Goal: Information Seeking & Learning: Learn about a topic

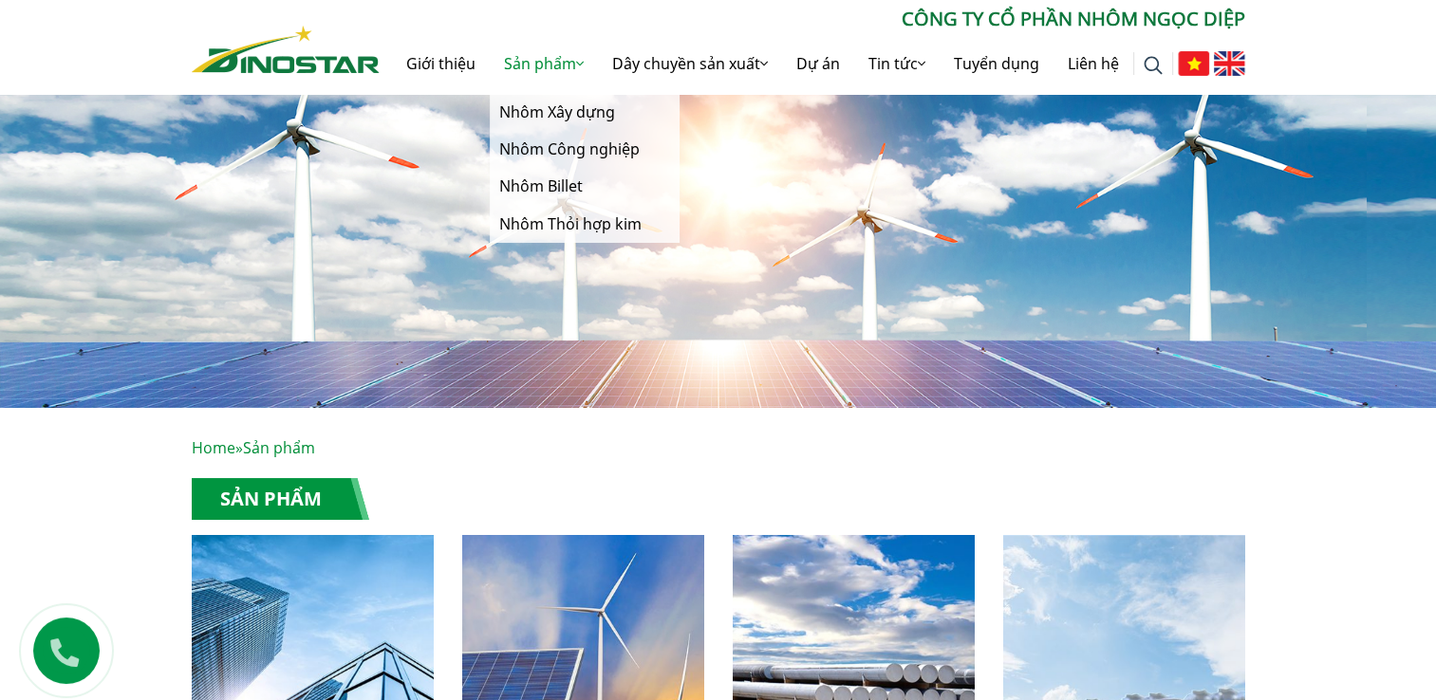
click at [545, 74] on link "Sản phẩm" at bounding box center [544, 63] width 108 height 61
click at [558, 110] on link "Nhôm Xây dựng" at bounding box center [585, 112] width 190 height 37
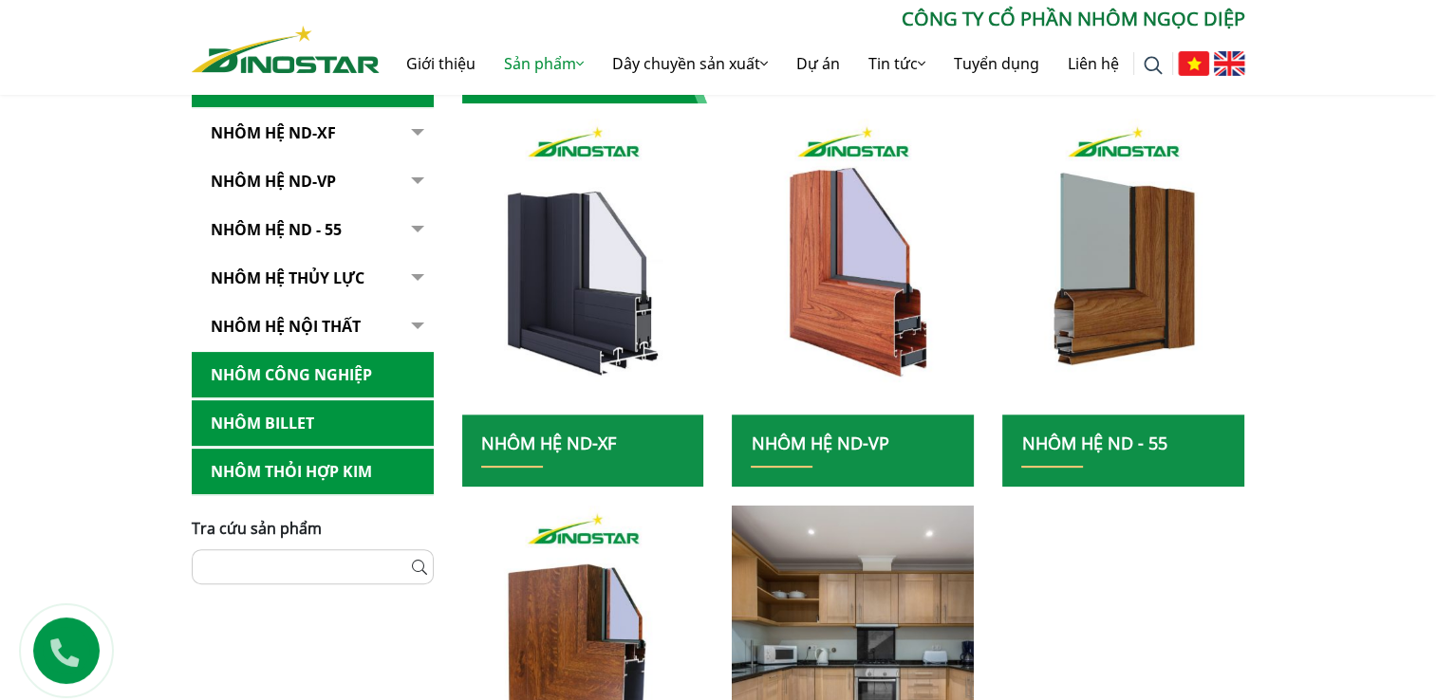
scroll to position [423, 0]
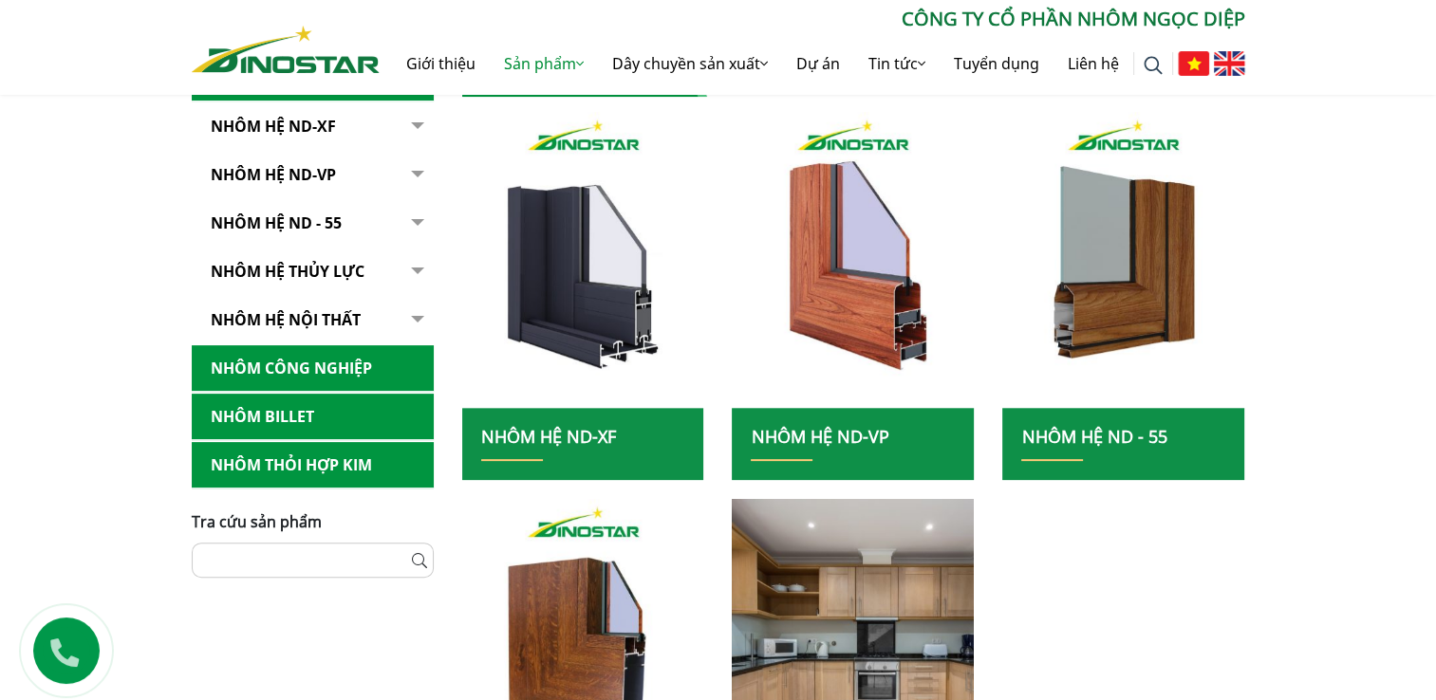
click at [323, 226] on link "NHÔM HỆ ND - 55" at bounding box center [313, 223] width 242 height 47
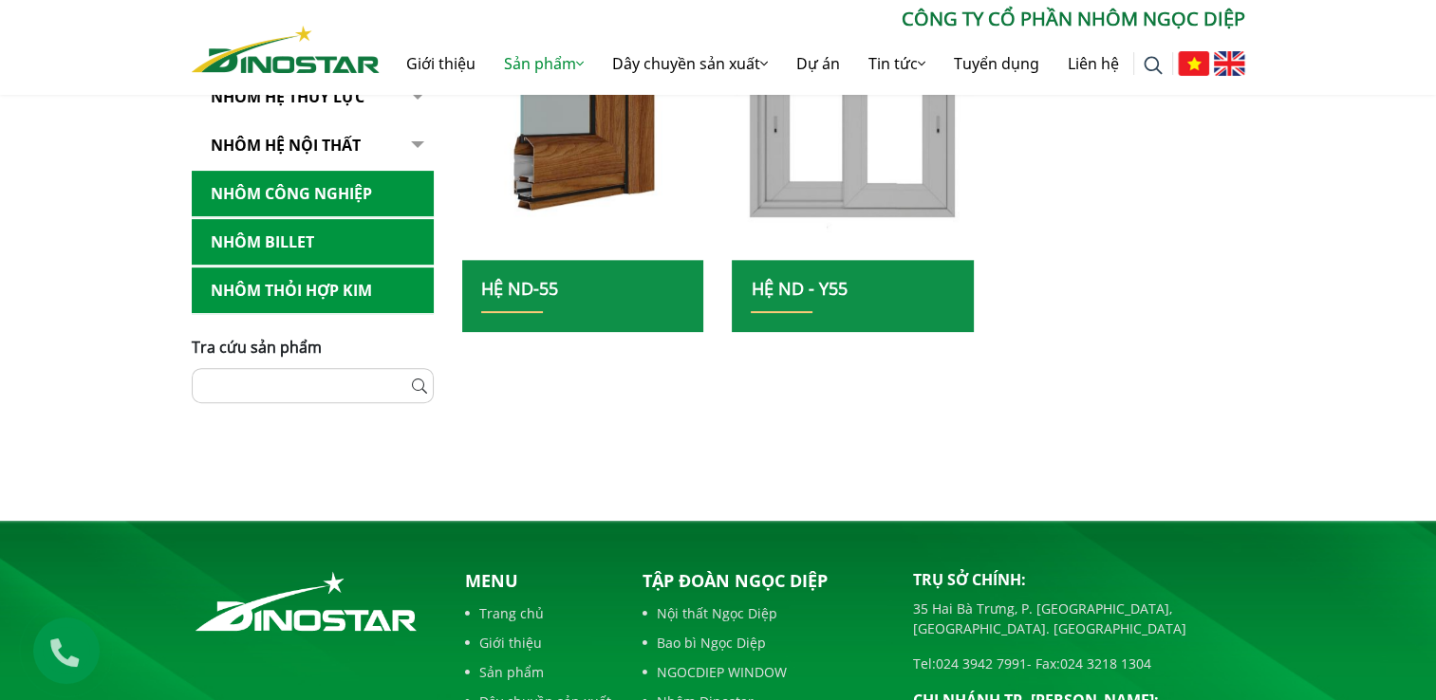
scroll to position [564, 0]
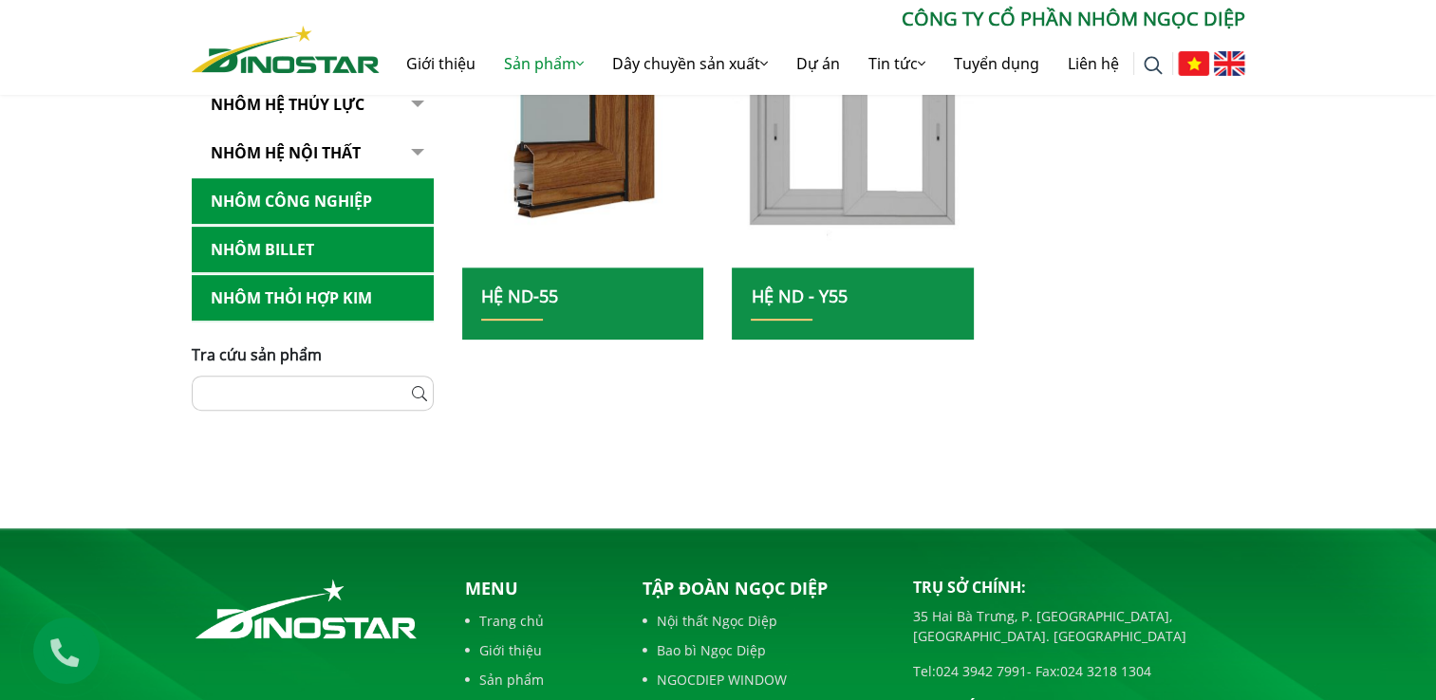
click at [607, 296] on h2 "Hệ ND-55" at bounding box center [583, 304] width 204 height 35
click at [508, 302] on link "Hệ ND-55" at bounding box center [519, 296] width 77 height 23
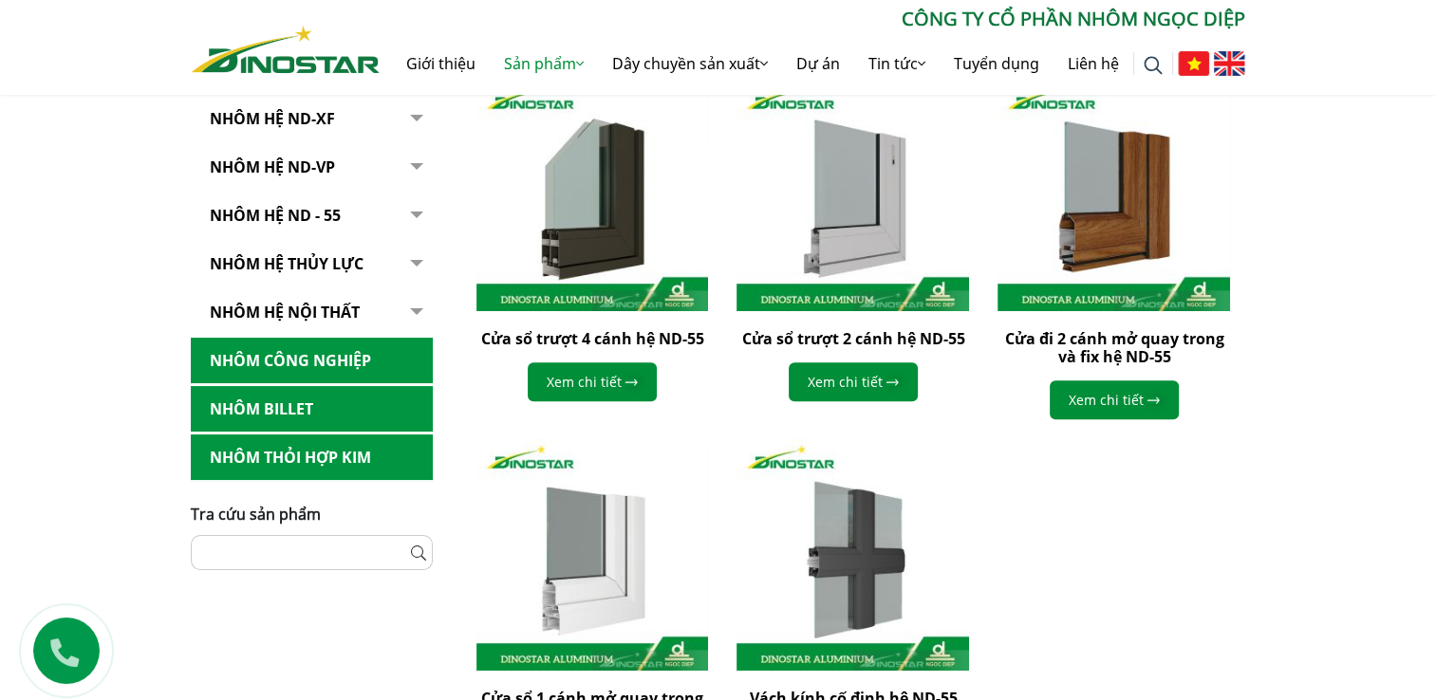
scroll to position [489, 0]
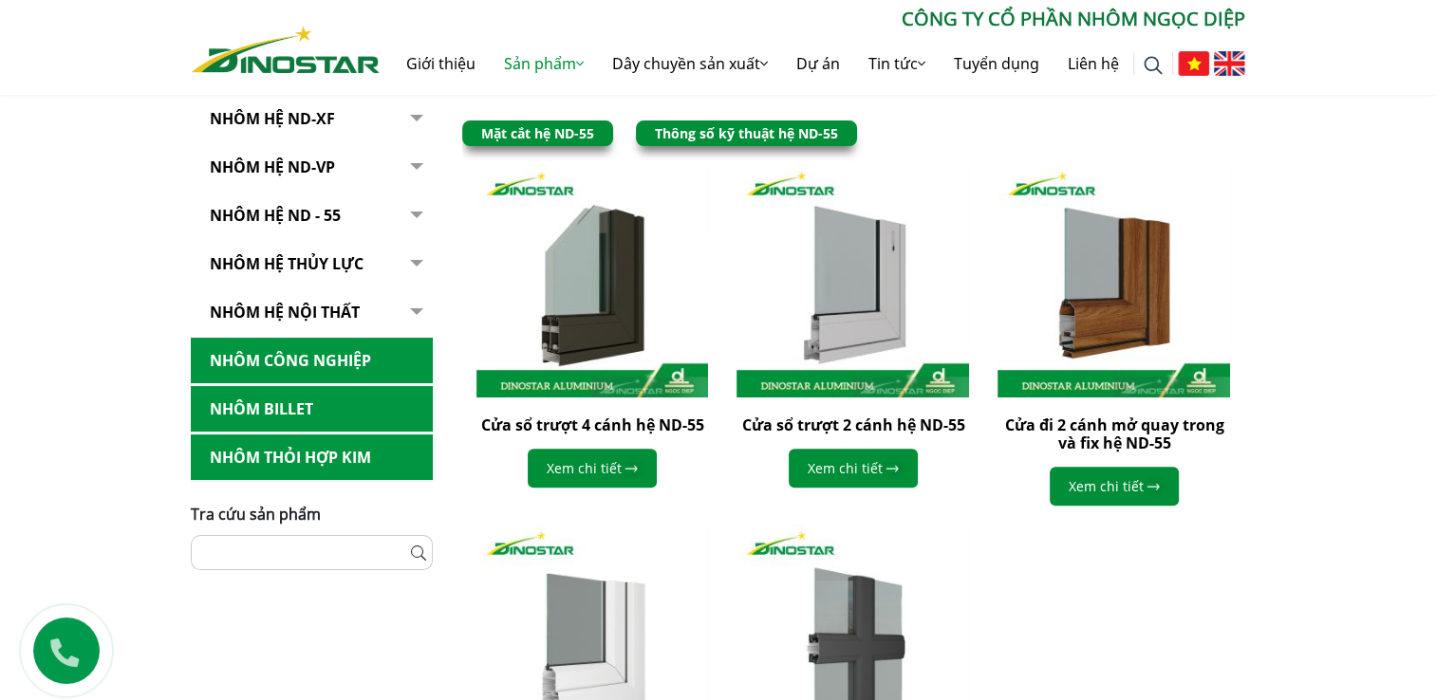
click at [773, 127] on link "Thông số kỹ thuật hệ ND-55" at bounding box center [746, 133] width 183 height 18
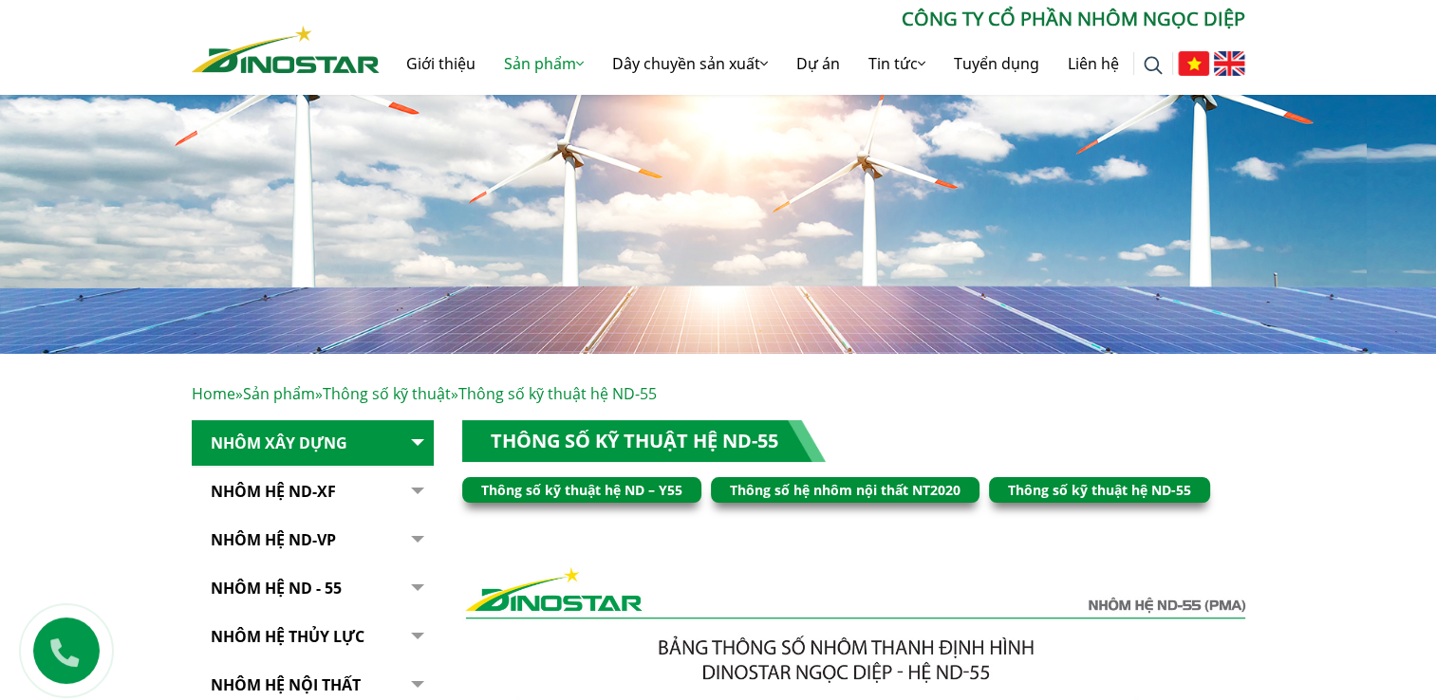
scroll to position [63, 0]
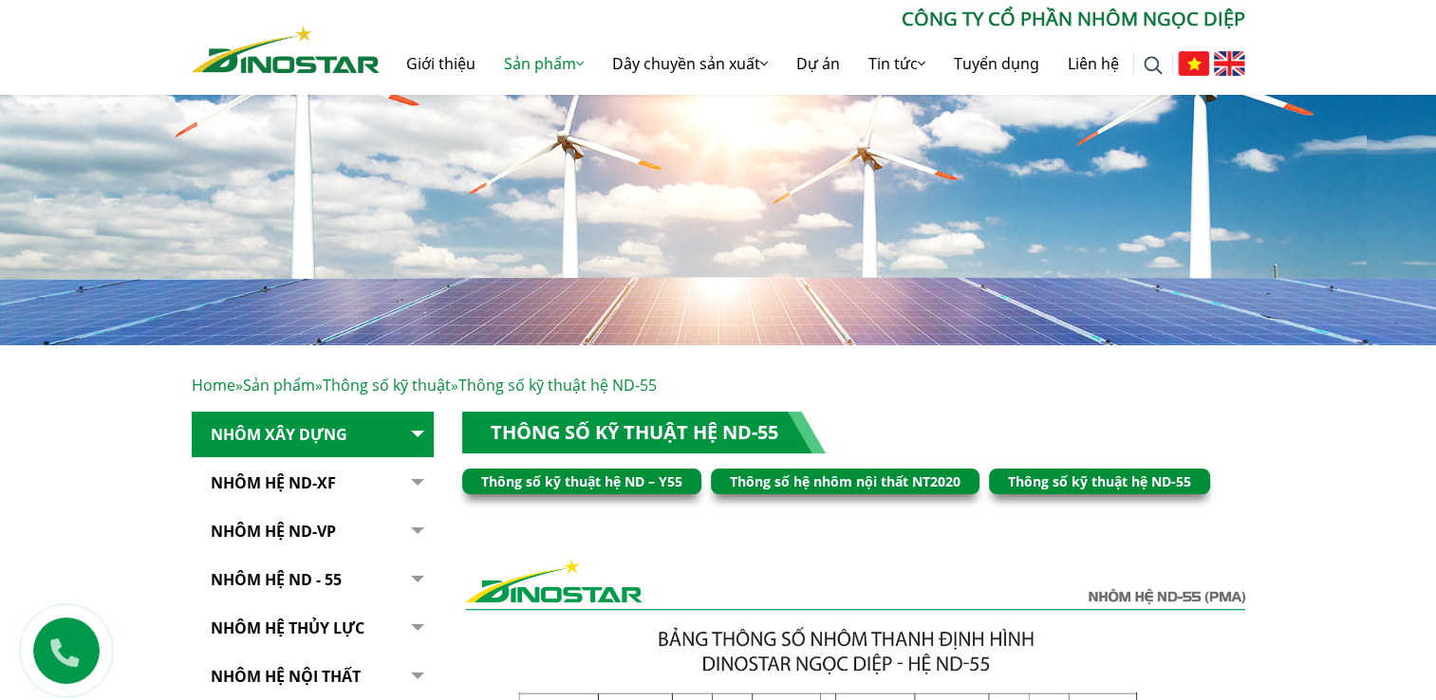
click at [310, 488] on link "Nhôm Hệ ND-XF" at bounding box center [313, 483] width 242 height 47
click at [308, 481] on link "Nhôm Hệ ND-XF" at bounding box center [313, 483] width 242 height 47
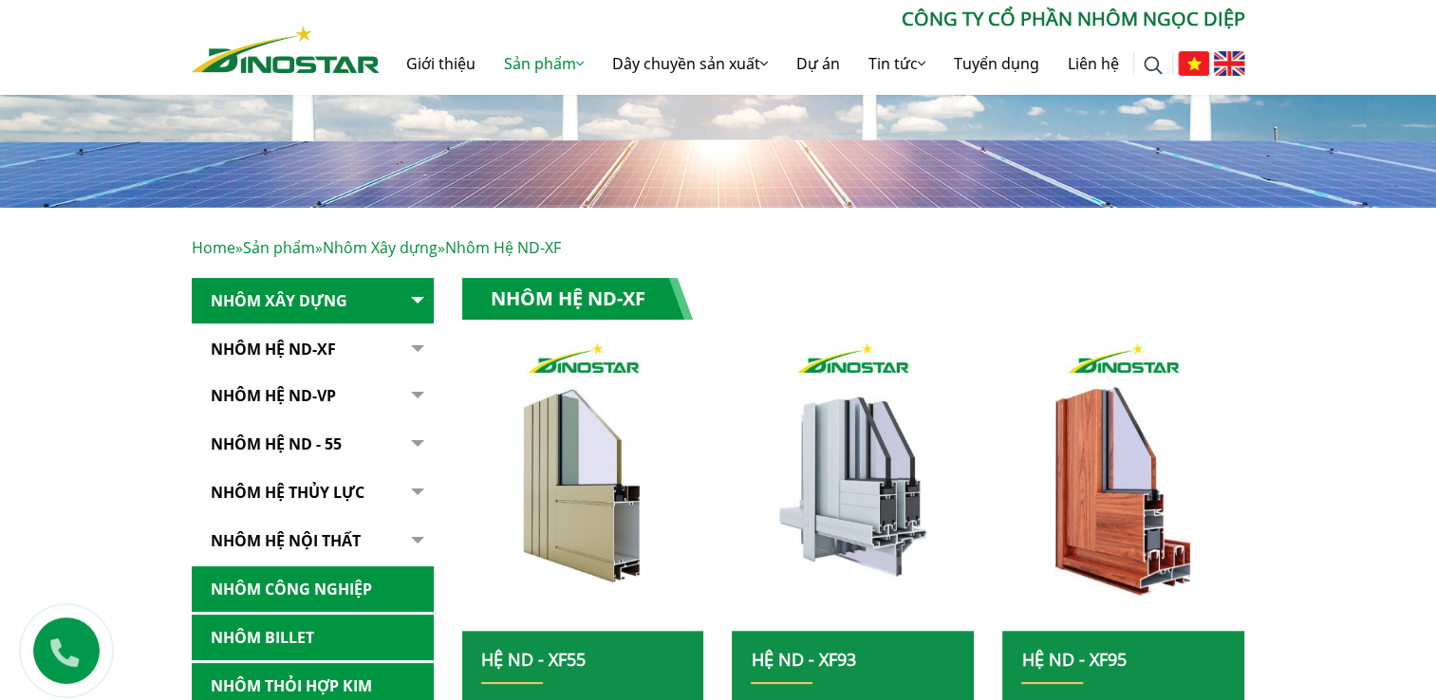
scroll to position [202, 0]
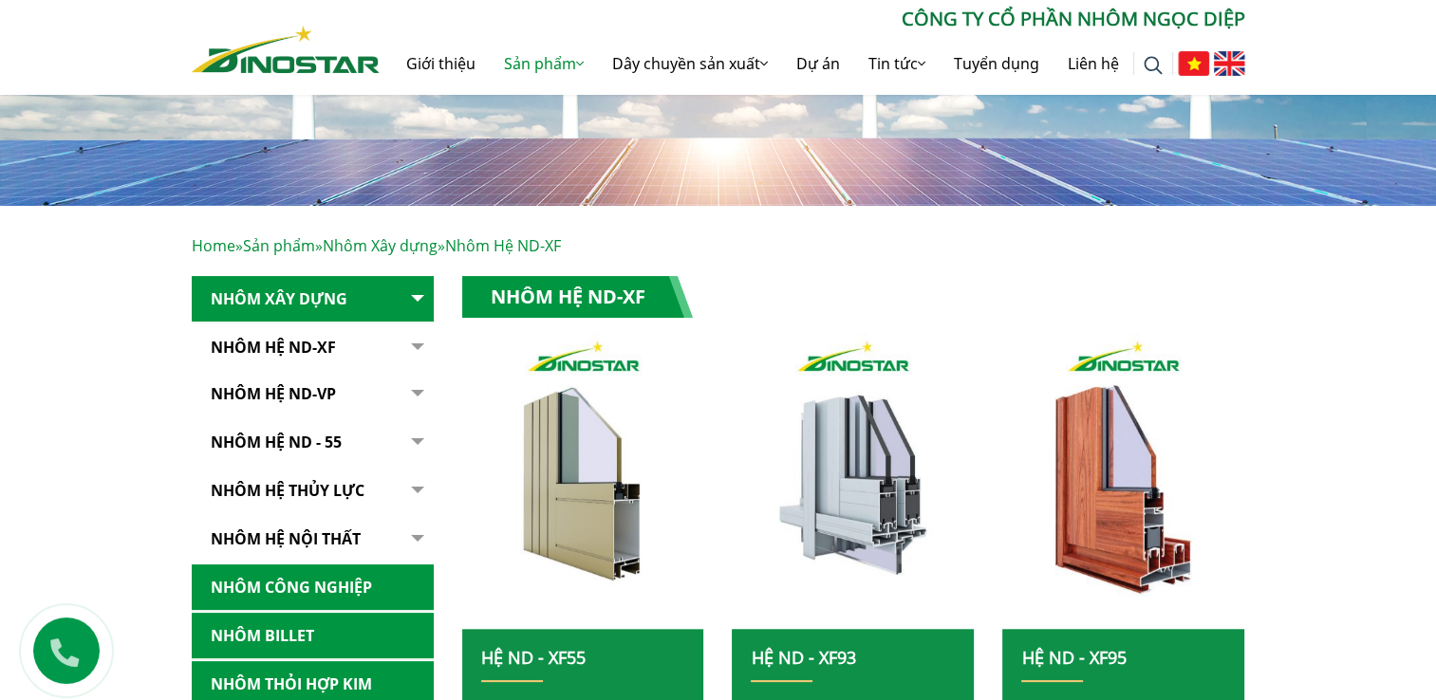
click at [646, 306] on h1 "Nhôm Hệ ND-XF" at bounding box center [577, 297] width 231 height 42
click at [607, 309] on h1 "Nhôm Hệ ND-XF" at bounding box center [577, 297] width 231 height 42
click at [594, 303] on h1 "Nhôm Hệ ND-XF" at bounding box center [577, 297] width 231 height 42
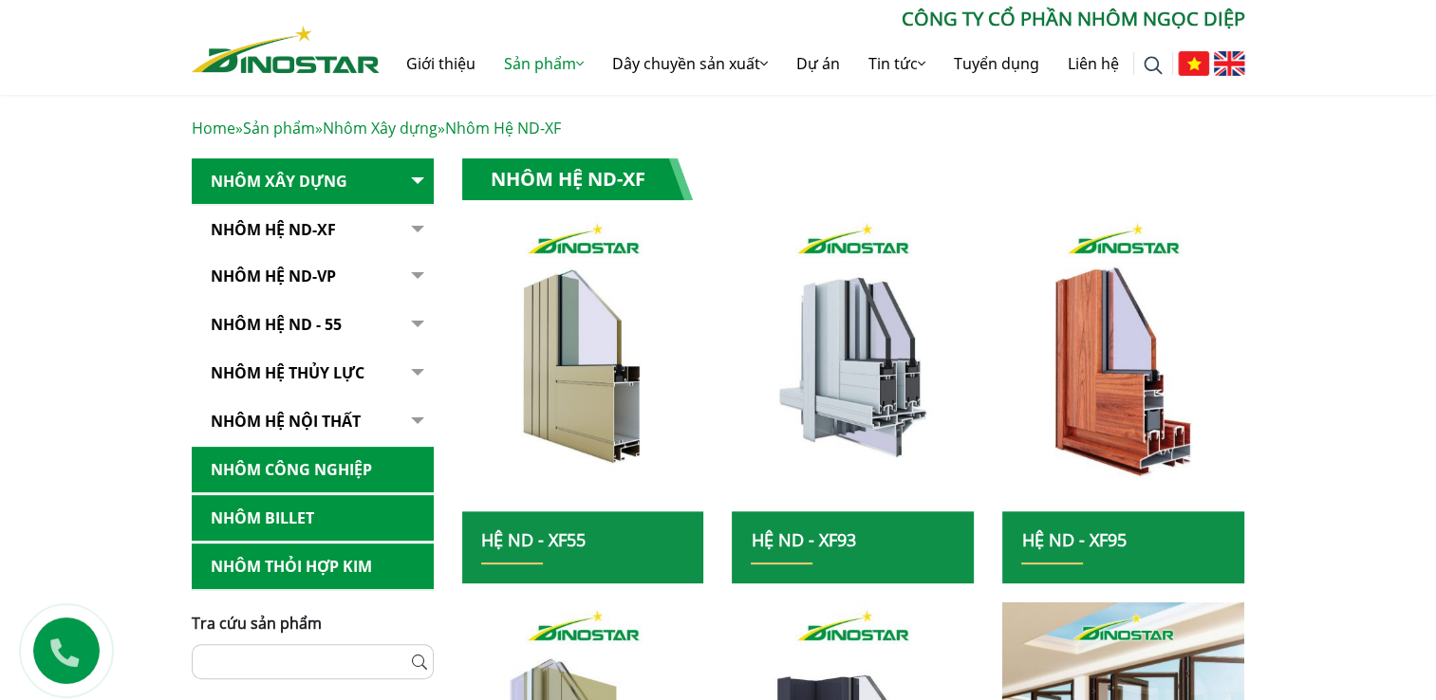
scroll to position [323, 0]
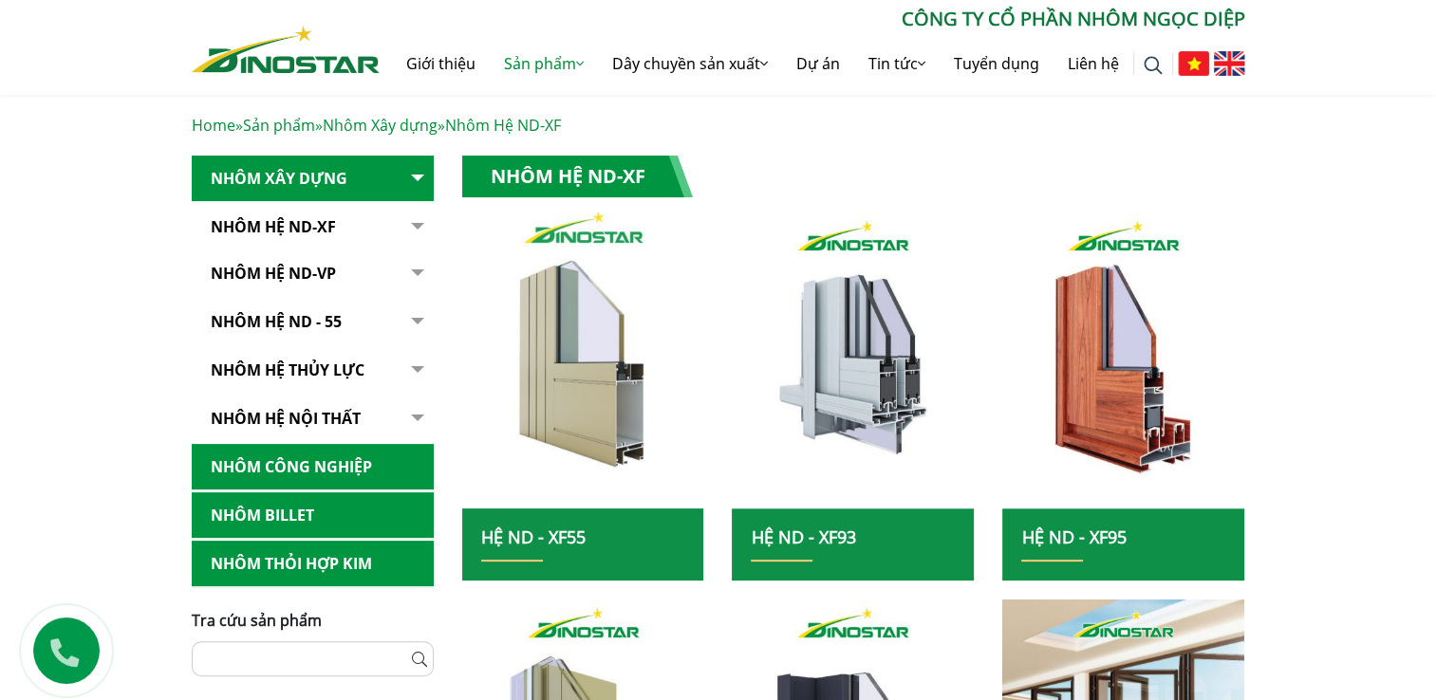
click at [570, 405] on img at bounding box center [583, 360] width 259 height 317
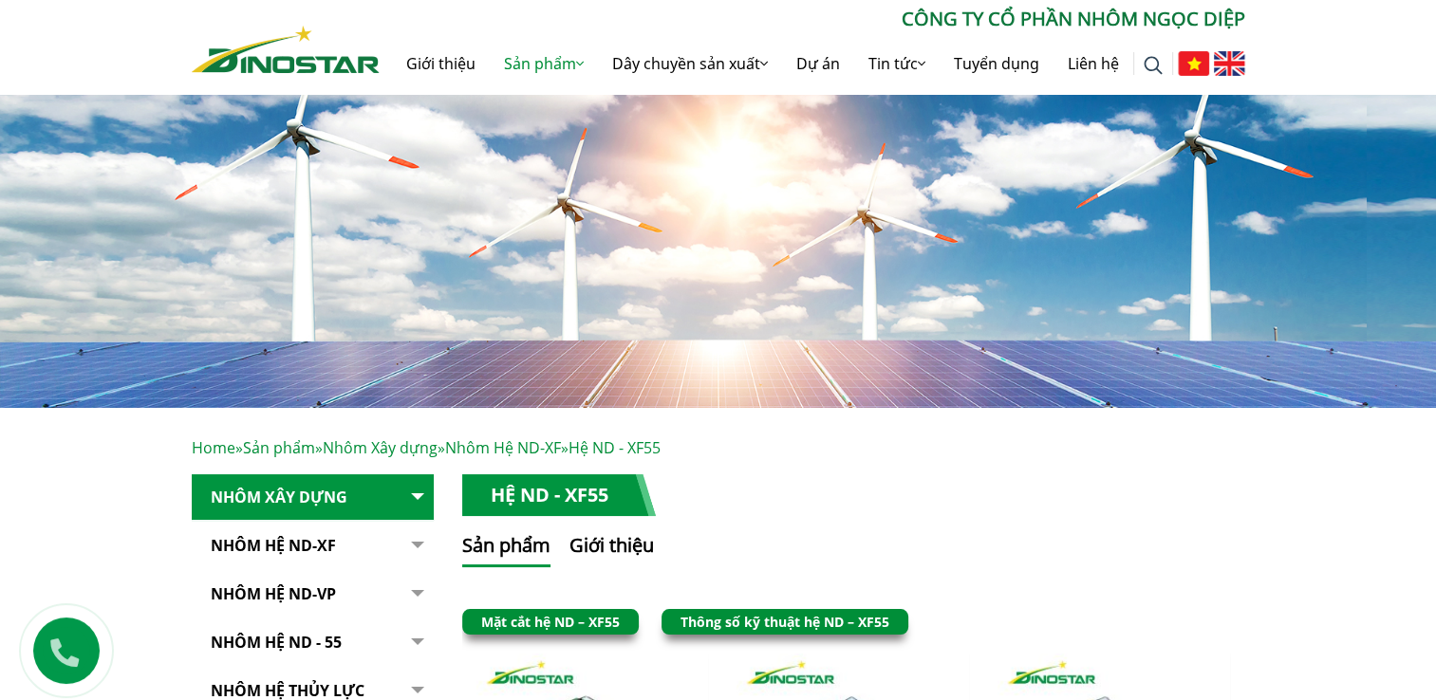
click at [1090, 125] on img at bounding box center [718, 242] width 1436 height 332
click at [1390, 32] on div "Tìm kiếm cho: ******** CÔNG TY CỔ PHẦN NHÔM NGỌC DIỆP Giới thiệu Sản phẩm Sản p…" at bounding box center [718, 47] width 1436 height 94
click at [1370, 32] on div "Tìm kiếm cho: ******** CÔNG TY CỔ PHẦN NHÔM NGỌC DIỆP Giới thiệu Sản phẩm Sản p…" at bounding box center [718, 47] width 1436 height 94
click at [1428, 83] on div "Tìm kiếm cho: ******** CÔNG TY CỔ PHẦN NHÔM NGỌC DIỆP Giới thiệu Sản phẩm Sản p…" at bounding box center [718, 47] width 1436 height 94
drag, startPoint x: 1280, startPoint y: 417, endPoint x: 1251, endPoint y: 437, distance: 35.5
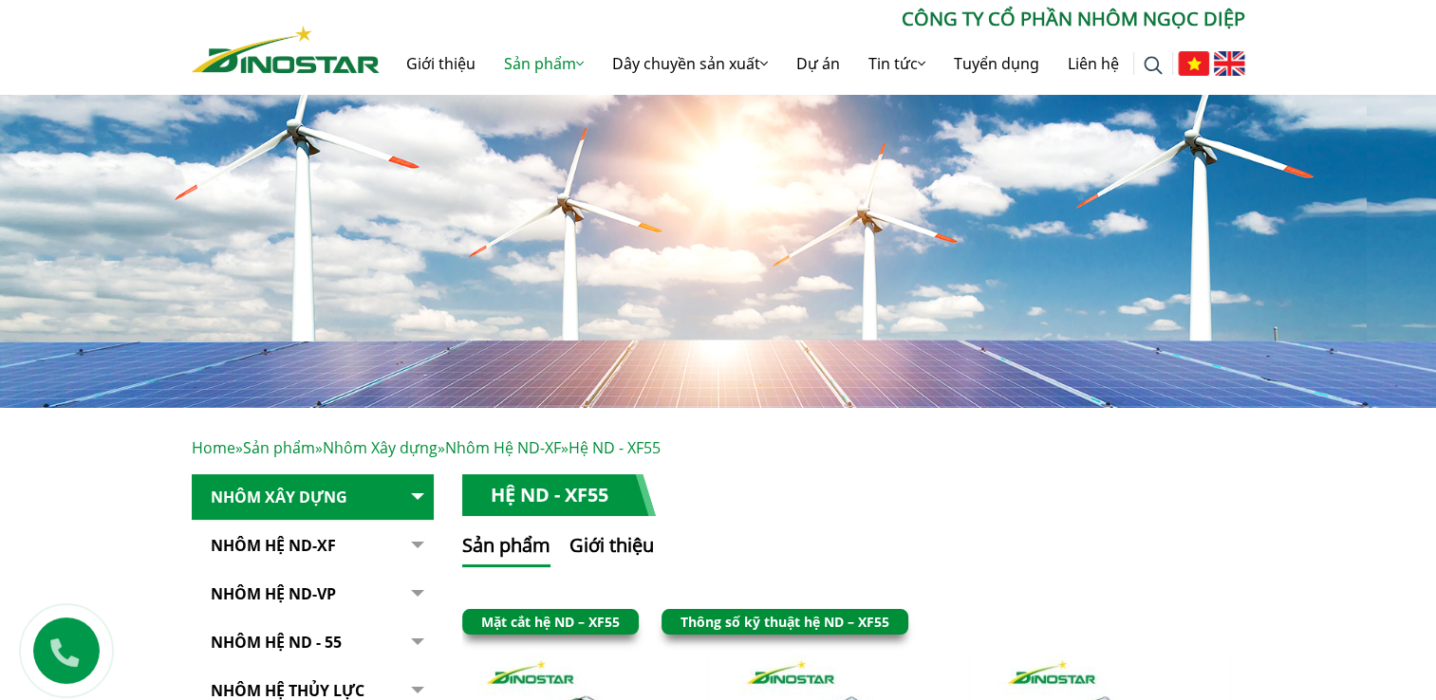
click at [1153, 65] on img at bounding box center [1153, 65] width 19 height 19
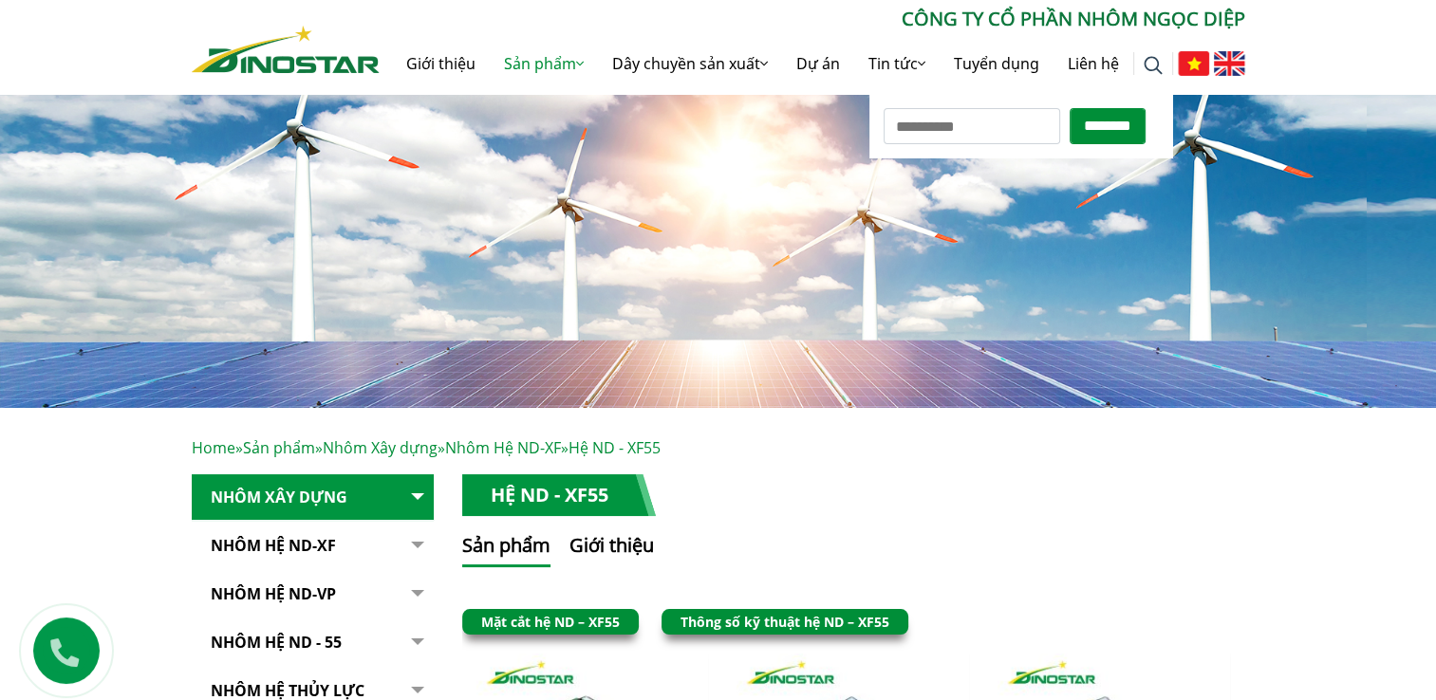
click at [943, 126] on input "Tìm kiếm cho:" at bounding box center [972, 126] width 177 height 36
type input "*********"
click at [1070, 108] on input "********" at bounding box center [1108, 126] width 76 height 36
click at [1121, 116] on input "********" at bounding box center [1108, 126] width 76 height 36
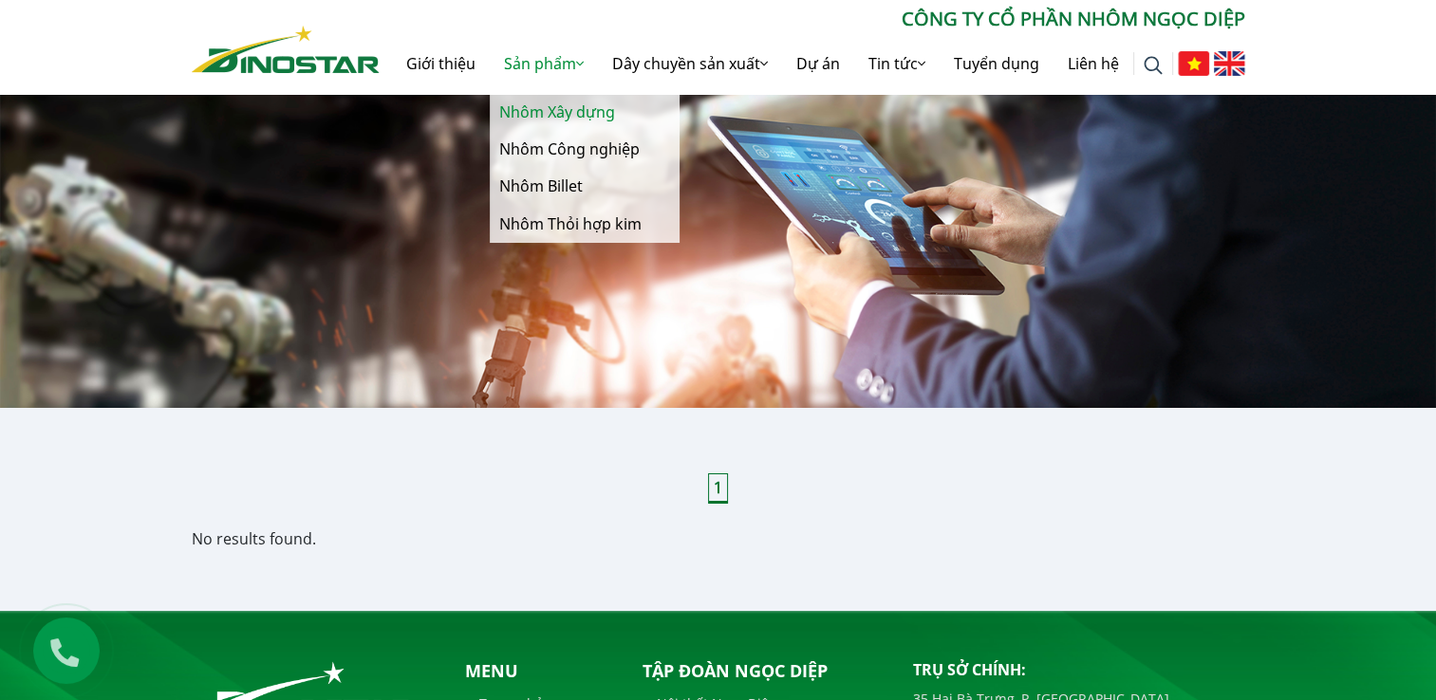
click at [564, 116] on link "Nhôm Xây dựng" at bounding box center [585, 112] width 190 height 37
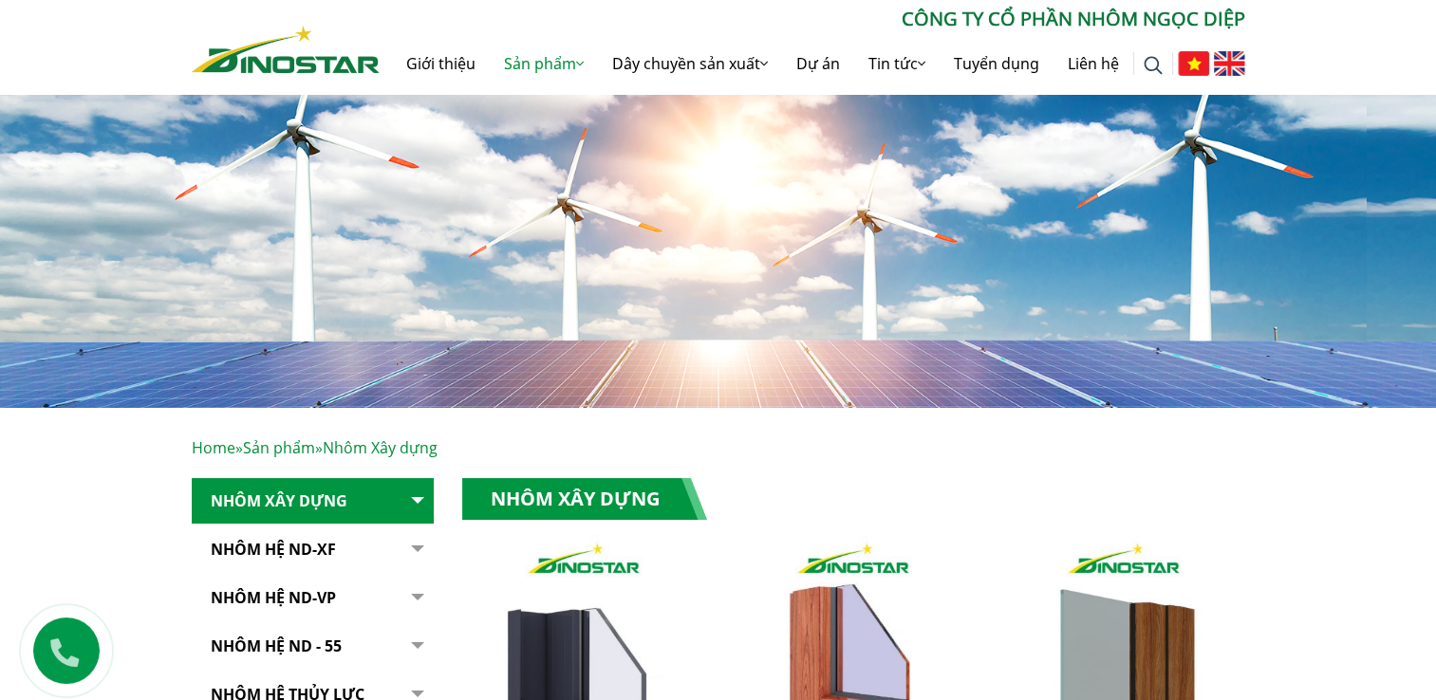
click at [297, 556] on link "Nhôm Hệ ND-XF" at bounding box center [313, 550] width 242 height 47
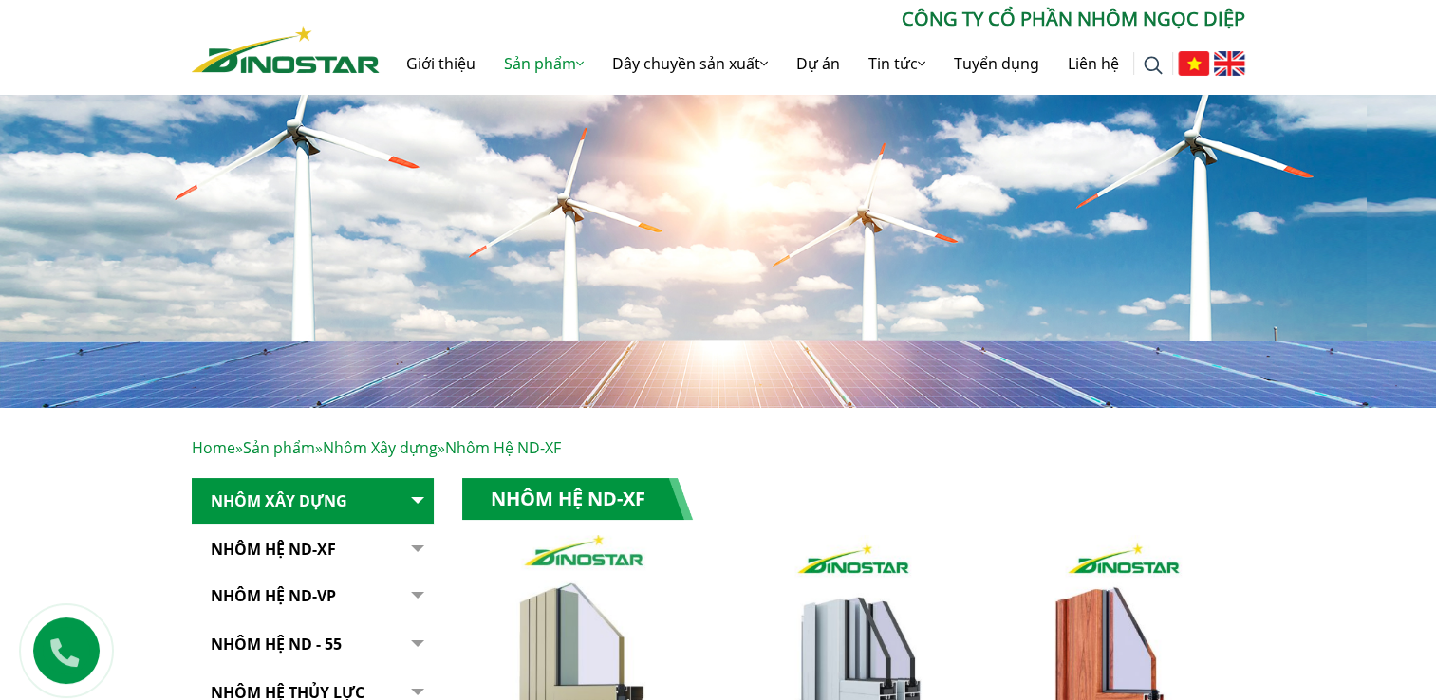
click at [573, 651] on img at bounding box center [583, 683] width 259 height 317
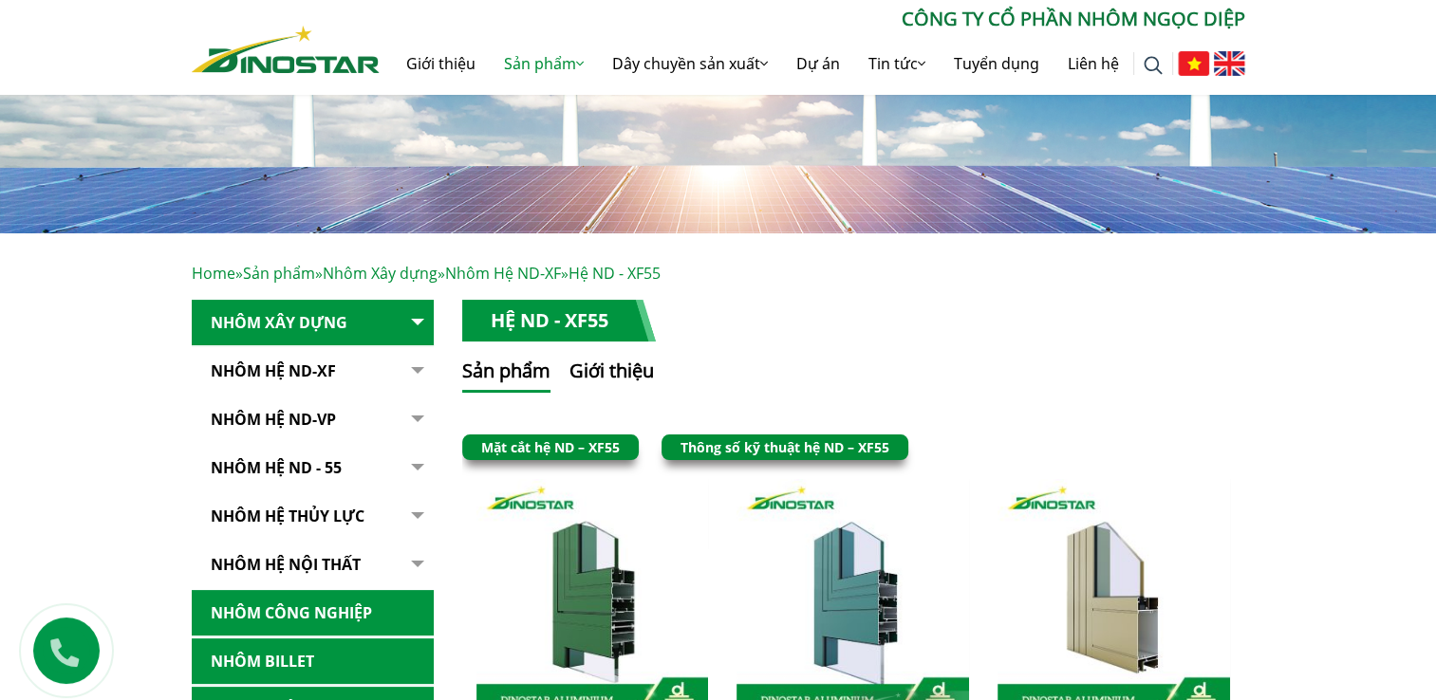
scroll to position [176, 0]
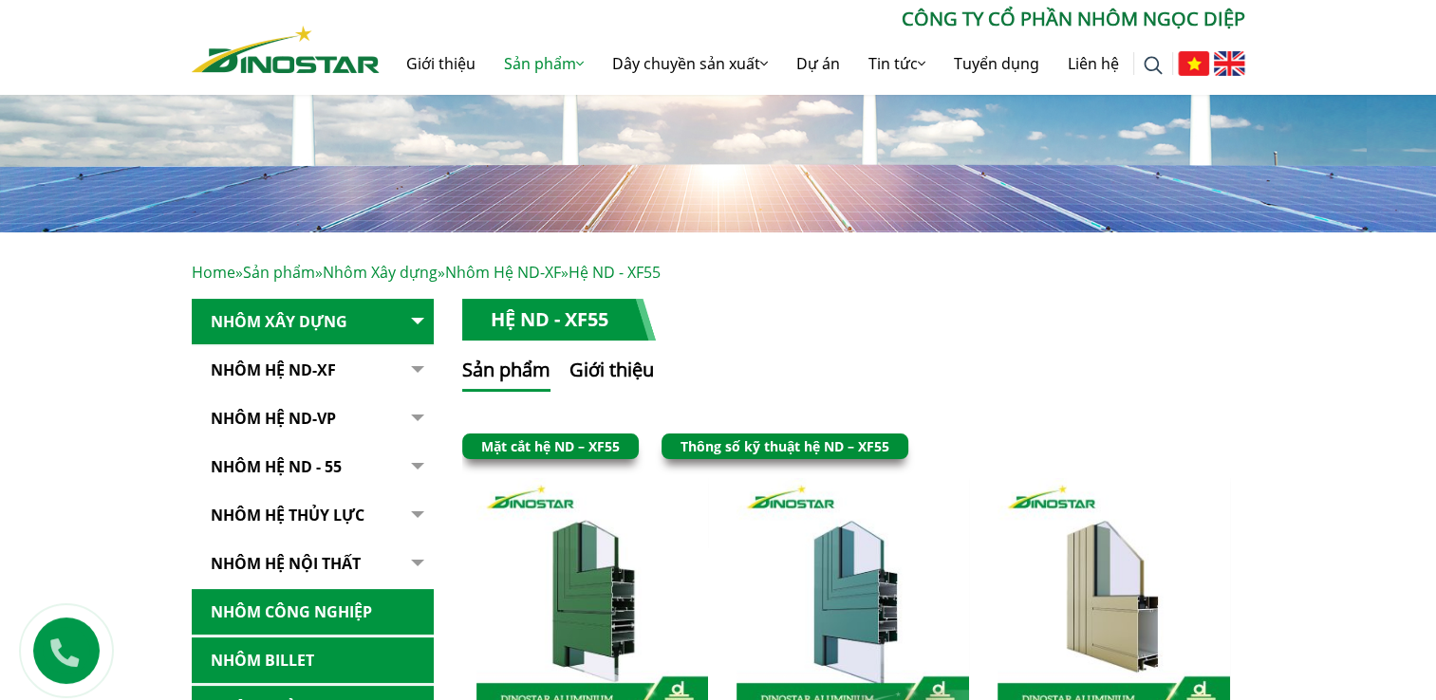
click at [757, 442] on link "Thông số kỹ thuật hệ ND – XF55" at bounding box center [785, 447] width 209 height 18
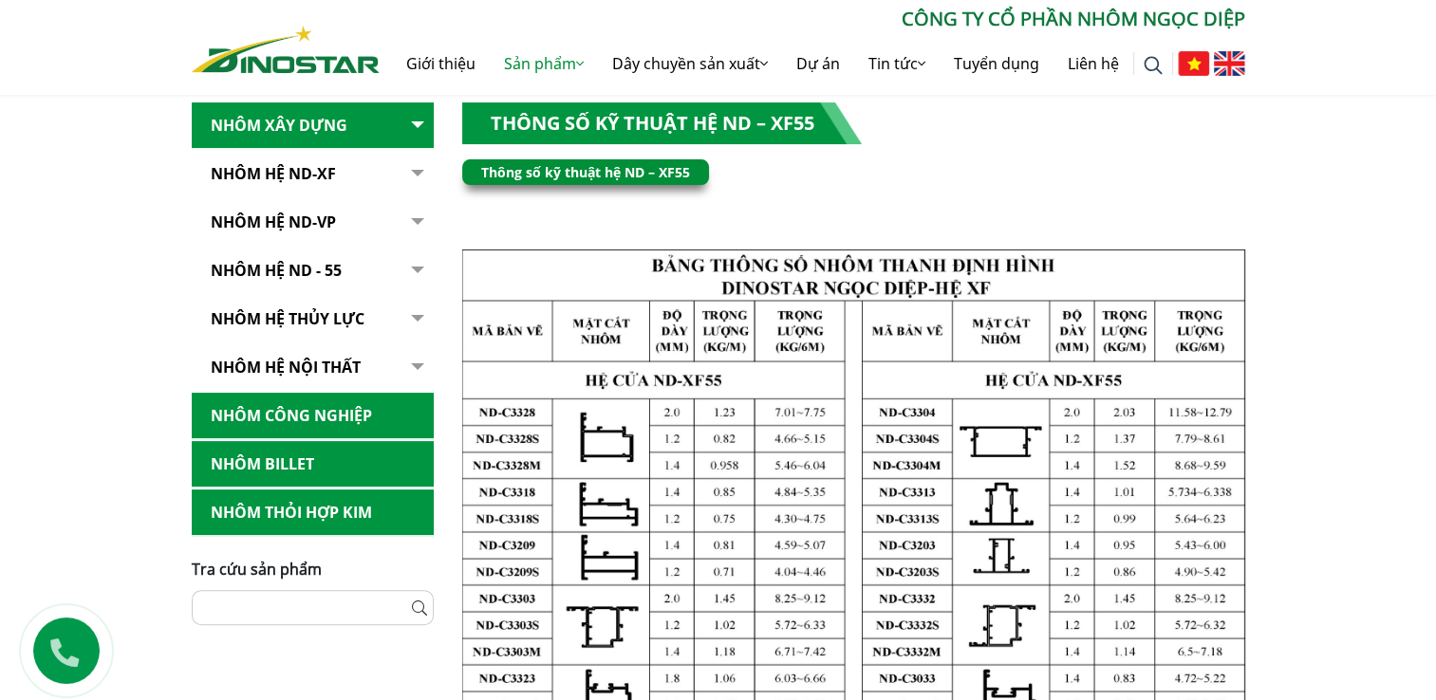
scroll to position [228, 0]
